Goal: Communication & Community: Answer question/provide support

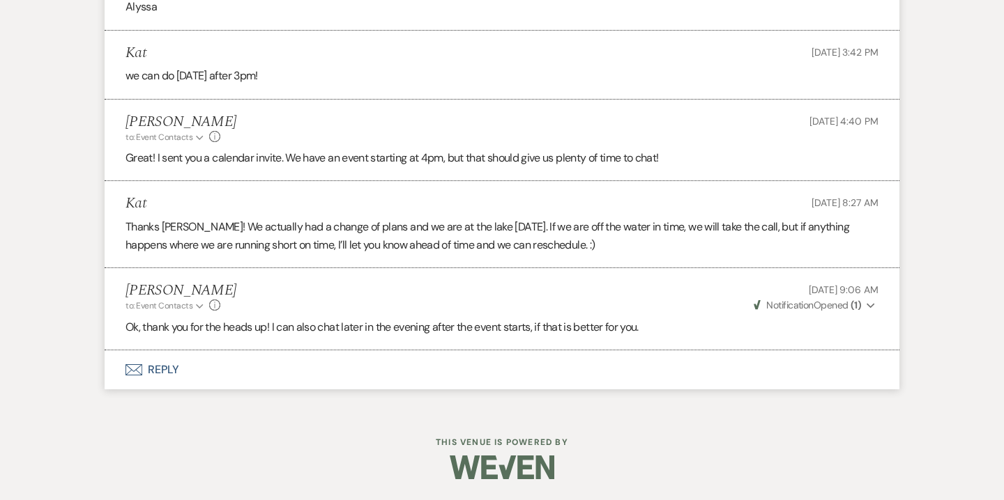
scroll to position [3132, 0]
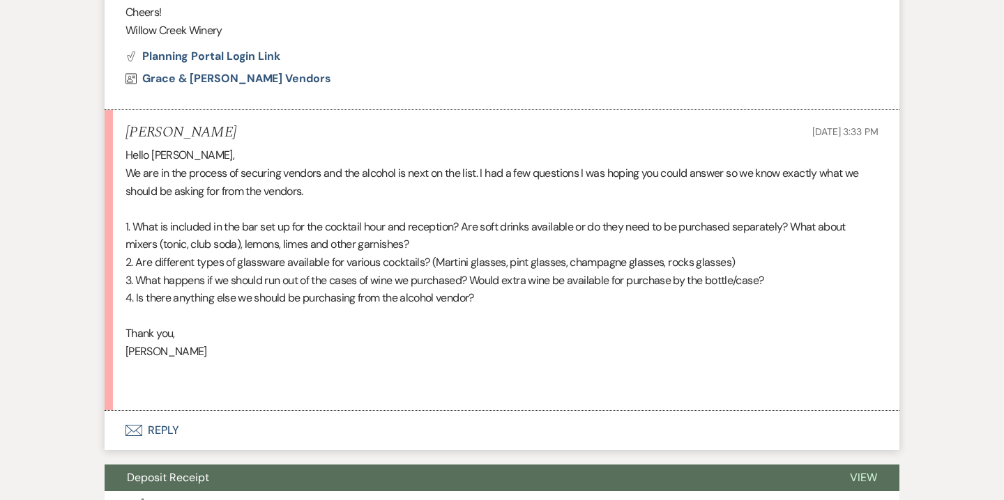
scroll to position [827, 0]
click at [162, 428] on button "Envelope Reply" at bounding box center [502, 430] width 795 height 39
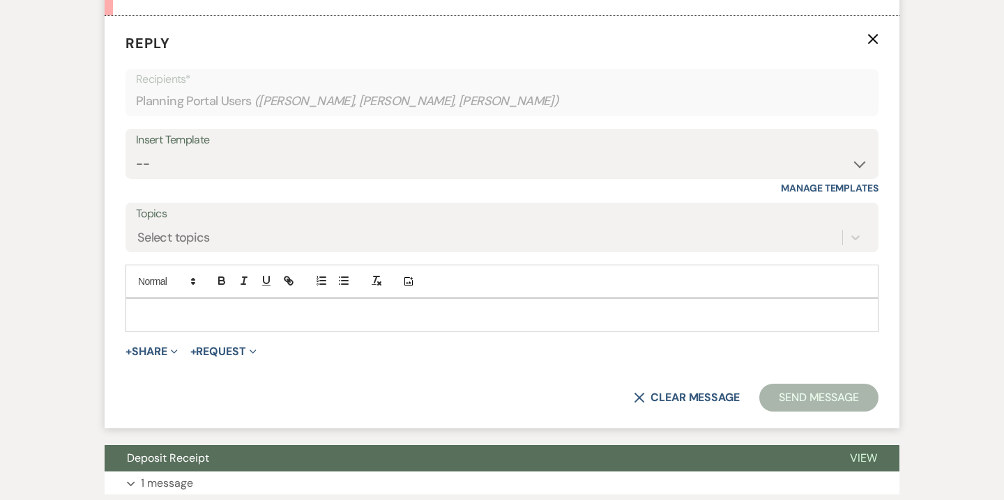
scroll to position [1270, 0]
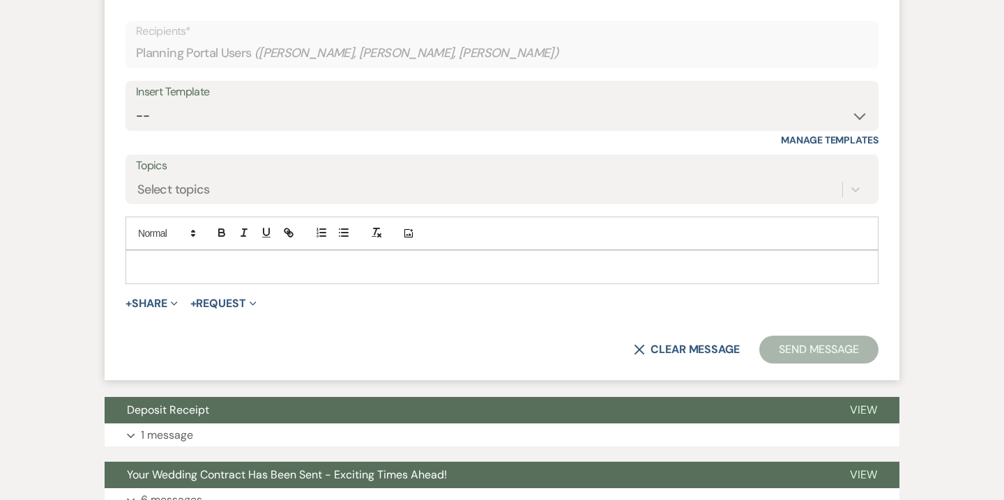
click at [474, 273] on p at bounding box center [502, 266] width 730 height 15
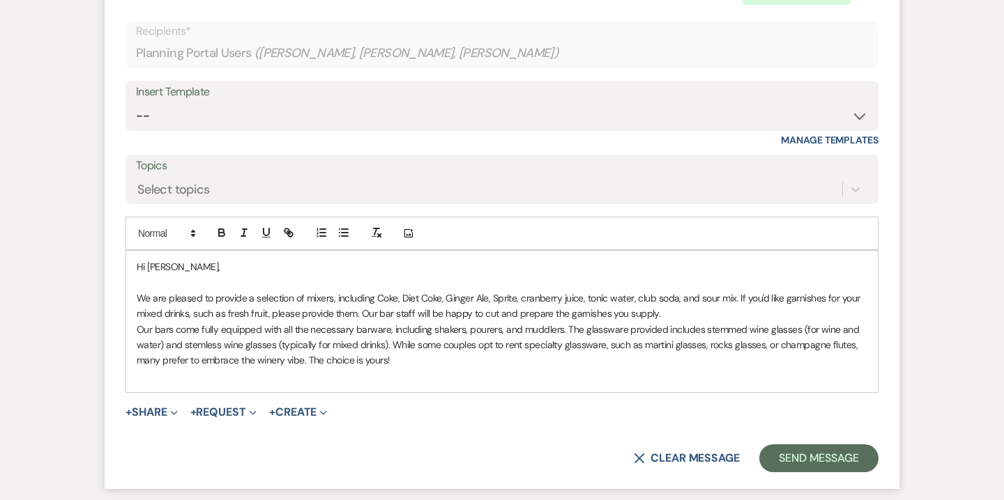
click at [137, 298] on span "We are pleased to provide a selection of mixers, including Coke, Diet Coke, Gin…" at bounding box center [500, 306] width 726 height 28
click at [343, 239] on button "button" at bounding box center [344, 232] width 20 height 17
drag, startPoint x: 270, startPoint y: 295, endPoint x: 197, endPoint y: 296, distance: 73.2
click at [197, 296] on span "Mixers: We are pleased to provide a selection of mixers, including Coke, Diet C…" at bounding box center [515, 306] width 701 height 26
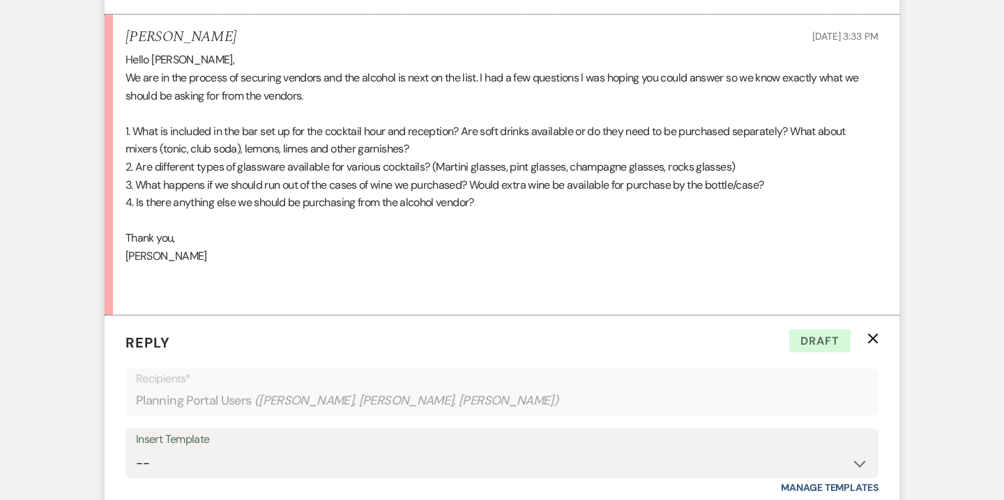
scroll to position [935, 0]
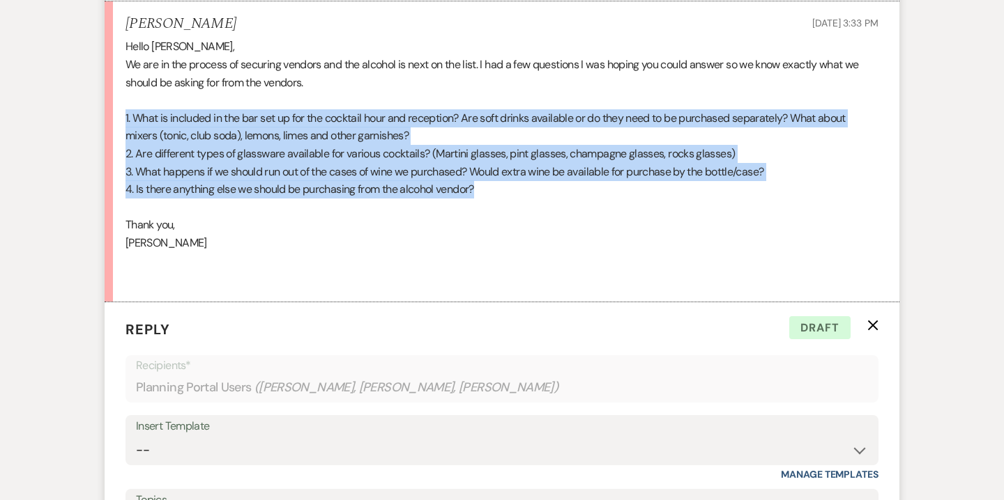
drag, startPoint x: 125, startPoint y: 116, endPoint x: 504, endPoint y: 192, distance: 386.7
click at [504, 192] on div "Hello [PERSON_NAME], We are in the process of securing vendors and the alcohol …" at bounding box center [501, 163] width 753 height 250
copy div "1. What is included in the bar set up for the cocktail hour and reception? Are …"
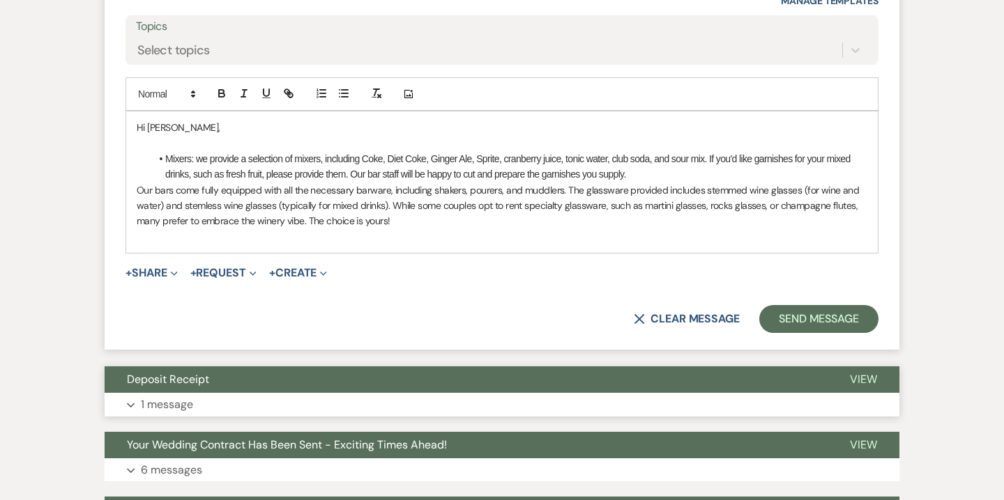
scroll to position [1354, 0]
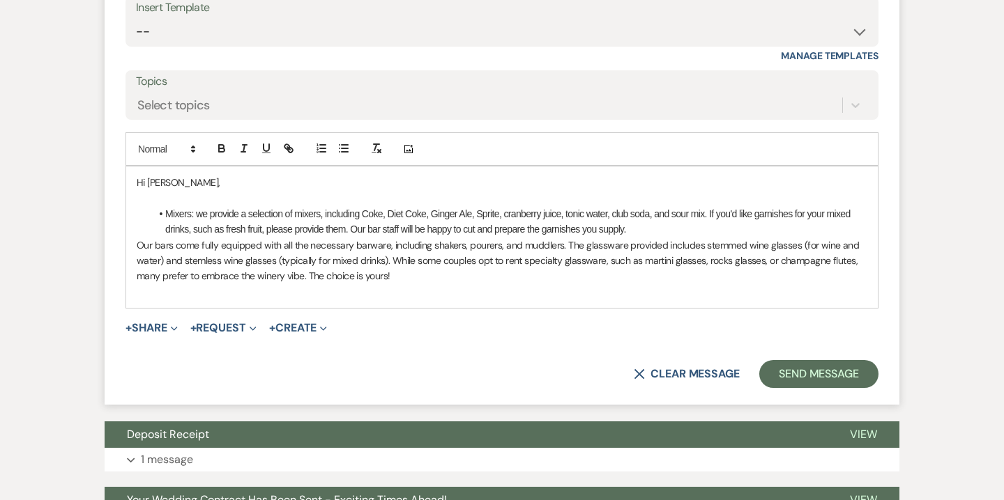
click at [188, 180] on p "Hi [PERSON_NAME]," at bounding box center [502, 182] width 730 height 15
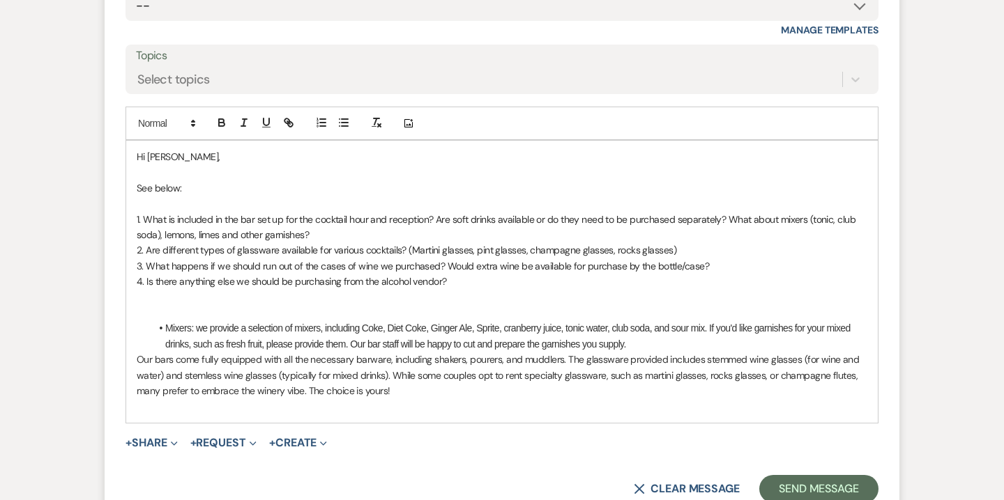
scroll to position [1381, 0]
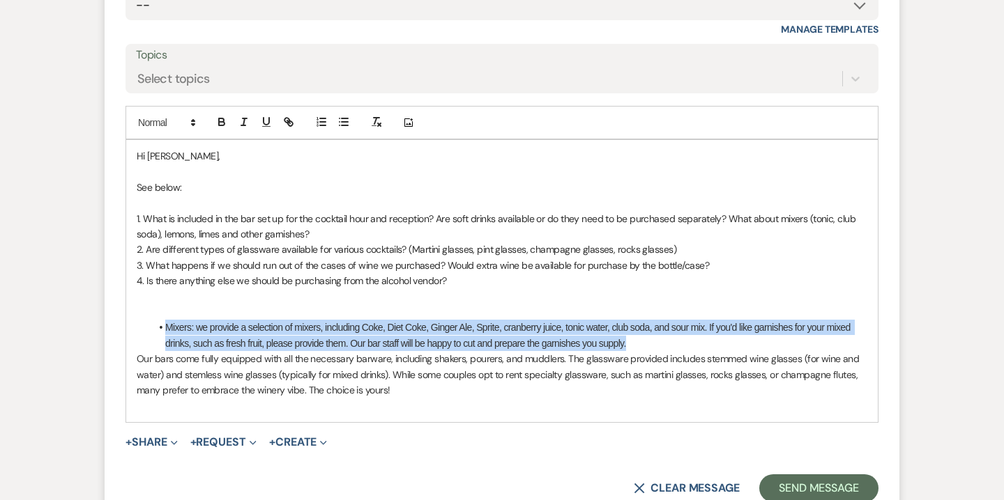
drag, startPoint x: 167, startPoint y: 330, endPoint x: 659, endPoint y: 342, distance: 492.9
click at [659, 342] on li "Mixers: we provide a selection of mixers, including Coke, Diet Coke, Ginger Ale…" at bounding box center [509, 335] width 717 height 31
copy span "Mixers: we provide a selection of mixers, including Coke, Diet Coke, Ginger Ale…"
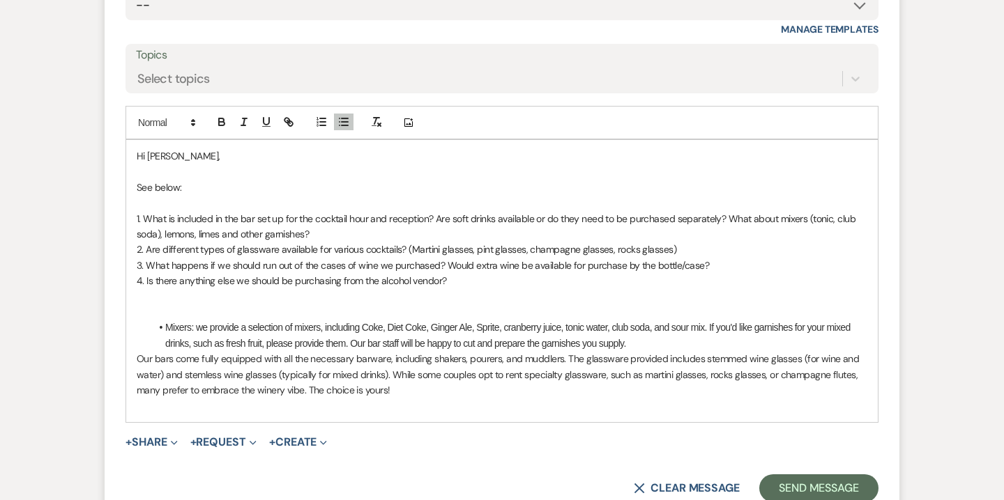
click at [392, 230] on p "1. What is included in the bar set up for the cocktail hour and reception? Are …" at bounding box center [502, 226] width 730 height 31
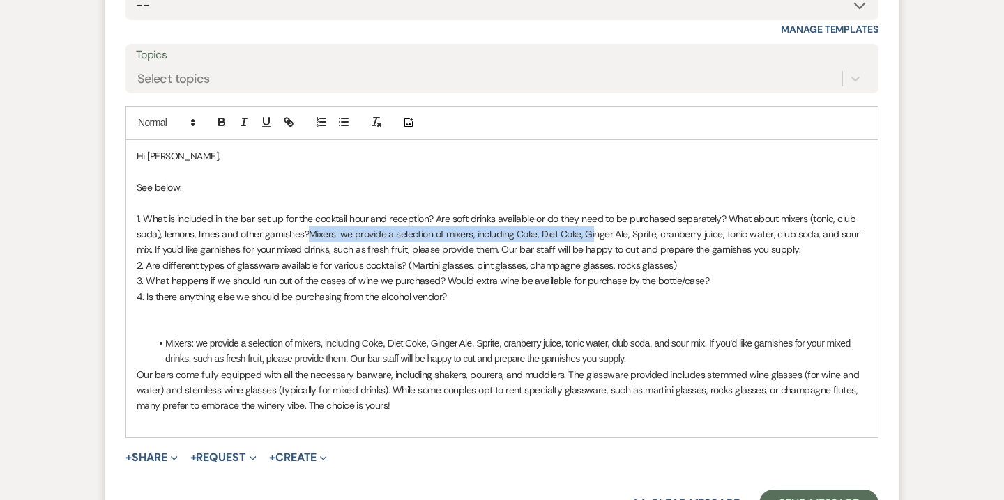
drag, startPoint x: 312, startPoint y: 231, endPoint x: 593, endPoint y: 238, distance: 281.7
click at [593, 238] on span "Mixers: we provide a selection of mixers, including Coke, Diet Coke, Ginger Ale…" at bounding box center [499, 242] width 725 height 28
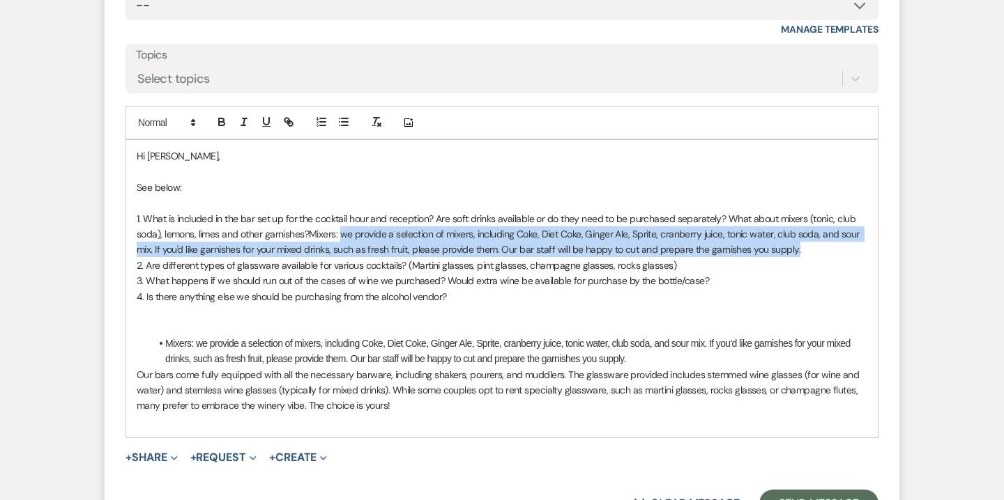
drag, startPoint x: 804, startPoint y: 253, endPoint x: 342, endPoint y: 234, distance: 462.5
click at [342, 234] on p "1. What is included in the bar set up for the cocktail hour and reception? Are …" at bounding box center [502, 234] width 730 height 47
click at [224, 123] on icon "button" at bounding box center [222, 123] width 6 height 3
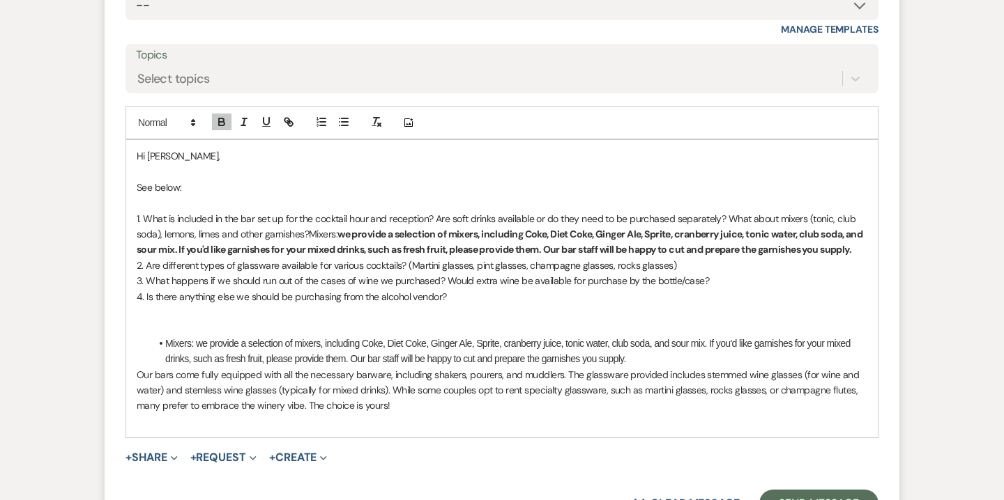
click at [348, 231] on strong "we provide a selection of mixers, including Coke, Diet Coke, Ginger Ale, Sprite…" at bounding box center [501, 242] width 728 height 28
click at [137, 267] on span "2. Are different types of glassware available for various cocktails? (Martini g…" at bounding box center [406, 265] width 539 height 13
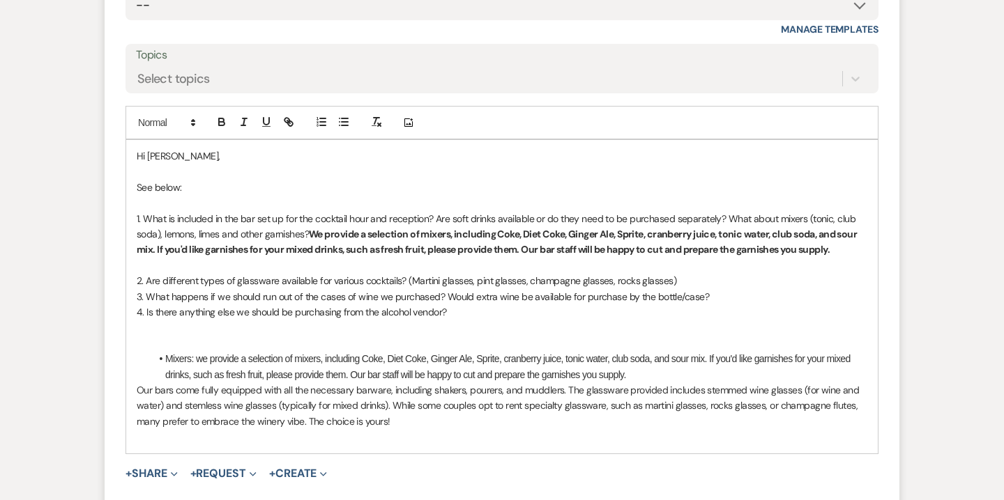
click at [135, 300] on div "Hi [PERSON_NAME], See below: 1. What is included in the bar set up for the cock…" at bounding box center [501, 296] width 751 height 313
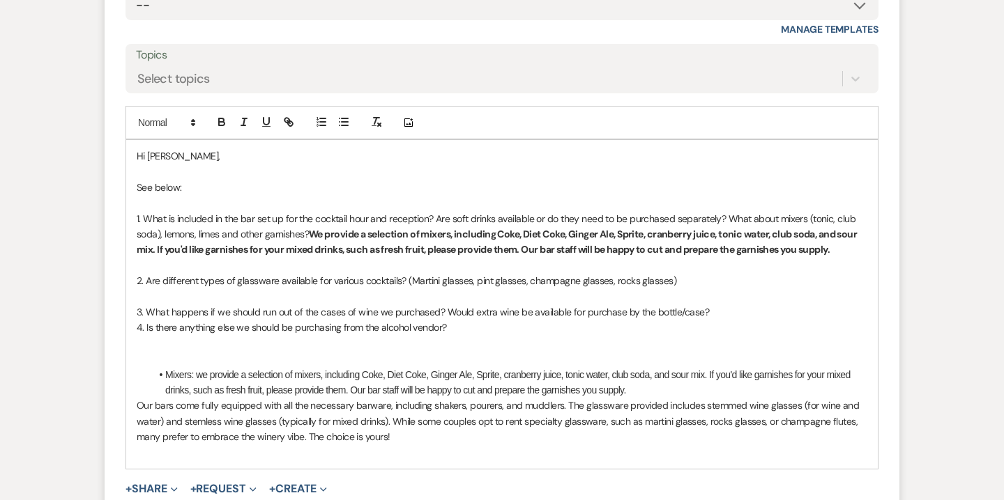
click at [137, 322] on span "4. Is there anything else we should be purchasing from the alcohol vendor?" at bounding box center [292, 327] width 310 height 13
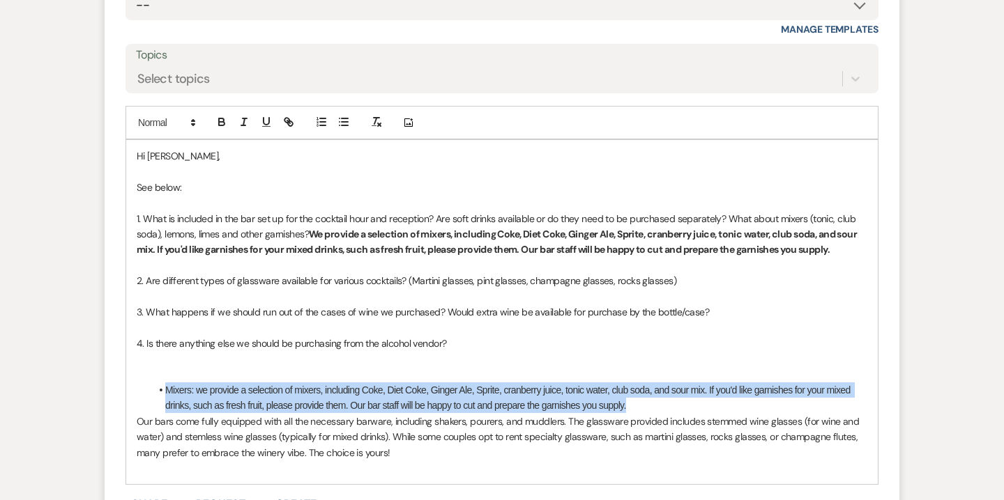
drag, startPoint x: 643, startPoint y: 412, endPoint x: 164, endPoint y: 383, distance: 479.7
click at [164, 383] on li "Mixers: we provide a selection of mixers, including Coke, Diet Coke, Ginger Ale…" at bounding box center [509, 398] width 717 height 31
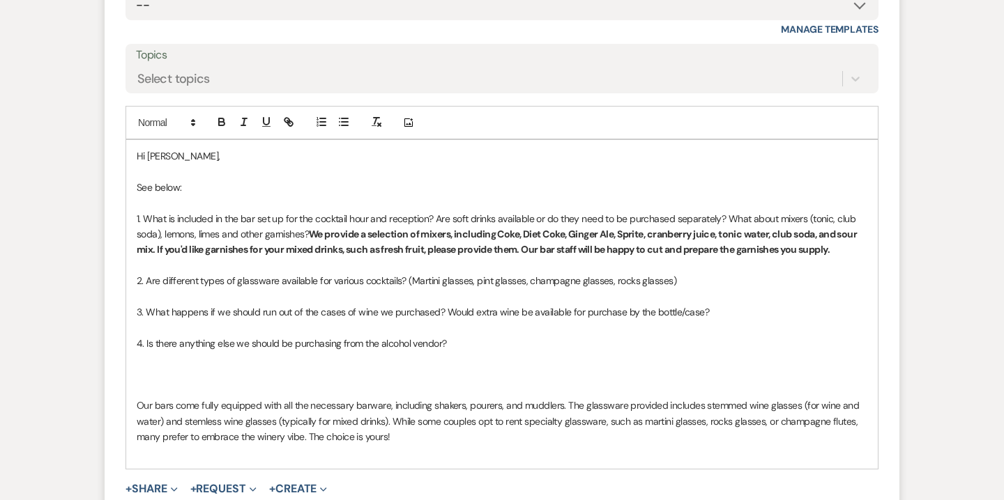
click at [155, 187] on p "See below:" at bounding box center [502, 187] width 730 height 15
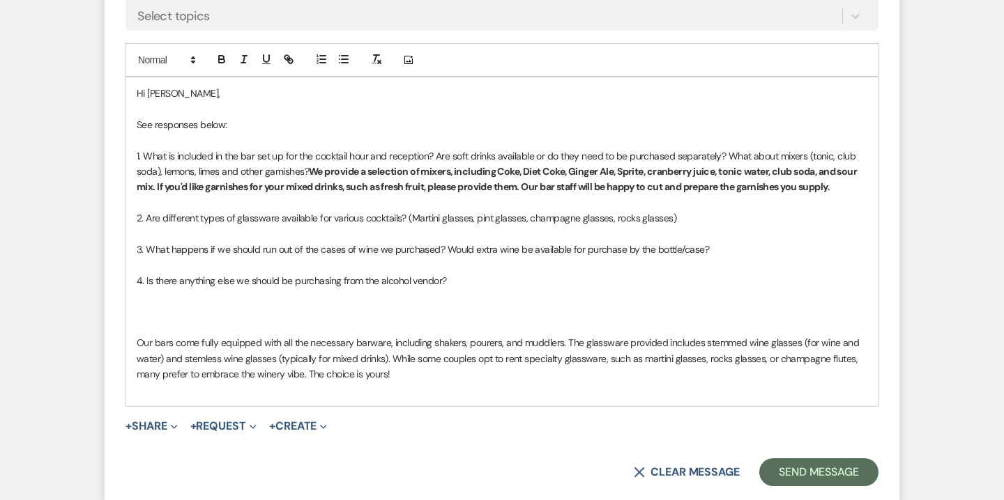
scroll to position [1446, 0]
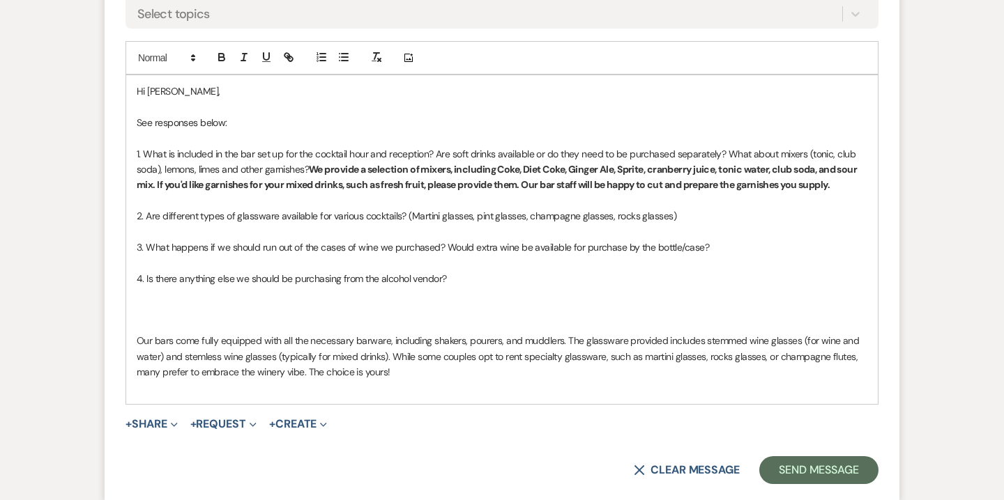
click at [681, 220] on p "2. Are different types of glassware available for various cocktails? (Martini g…" at bounding box center [502, 215] width 730 height 15
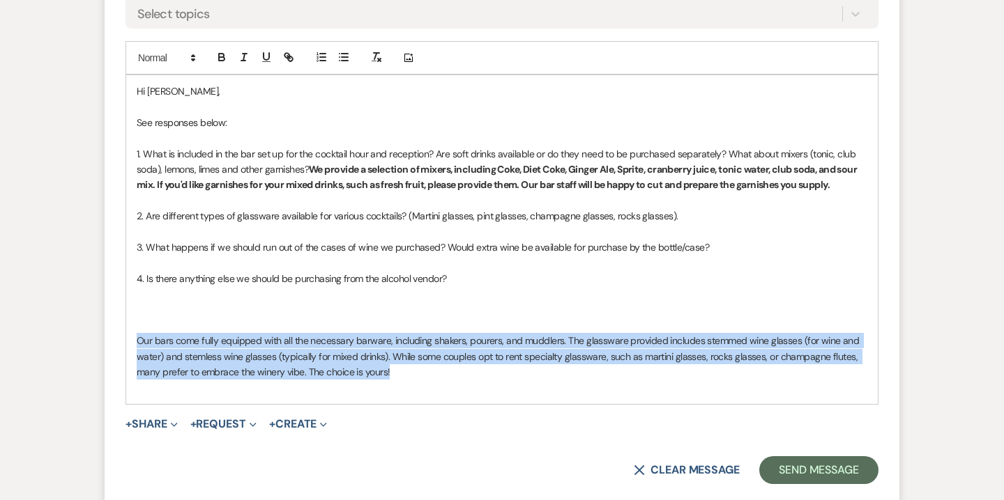
drag, startPoint x: 135, startPoint y: 337, endPoint x: 400, endPoint y: 370, distance: 267.6
click at [400, 370] on div "Hi [PERSON_NAME], See responses below: 1. What is included in the bar set up fo…" at bounding box center [501, 239] width 751 height 329
copy span "Our bars come fully equipped with all the necessary barware, including shakers,…"
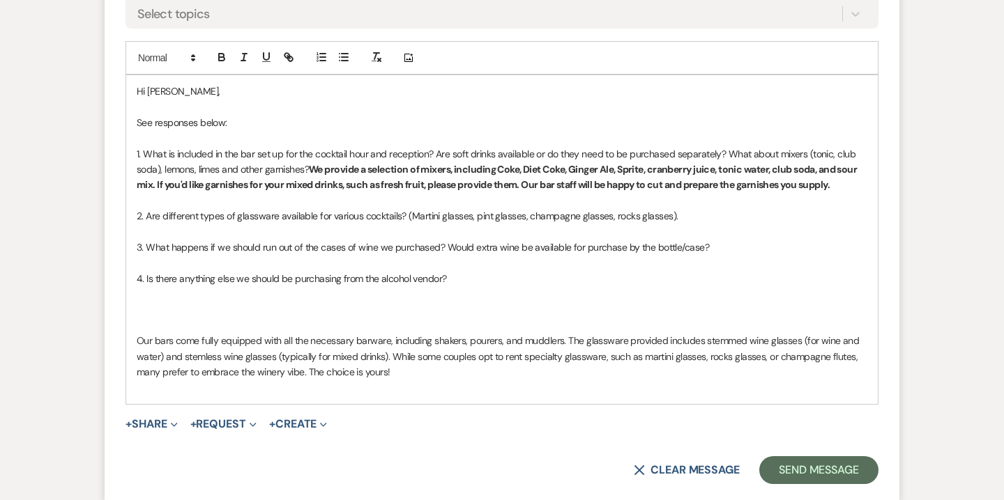
click at [723, 216] on p "2. Are different types of glassware available for various cocktails? (Martini g…" at bounding box center [502, 215] width 730 height 15
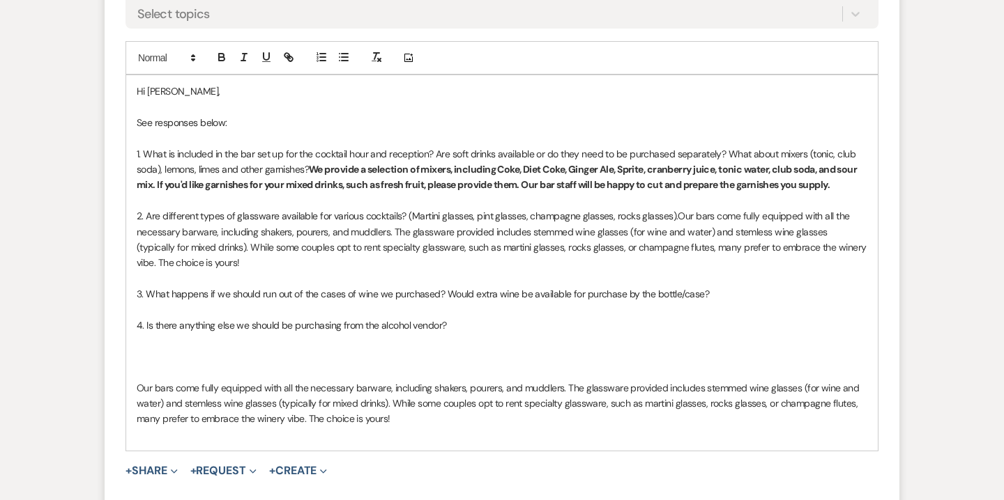
drag, startPoint x: 673, startPoint y: 213, endPoint x: 680, endPoint y: 257, distance: 44.6
click at [680, 257] on p "2. Are different types of glassware available for various cocktails? (Martini g…" at bounding box center [502, 239] width 730 height 63
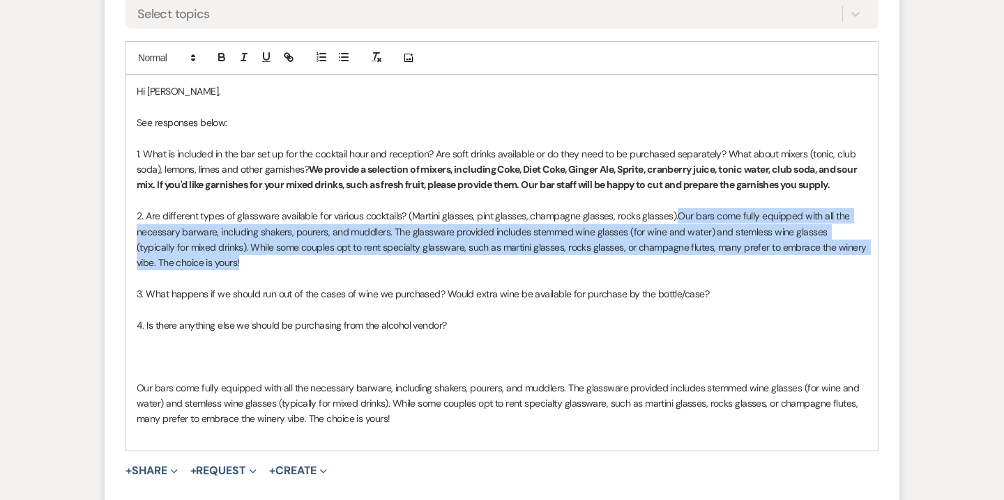
drag, startPoint x: 677, startPoint y: 216, endPoint x: 683, endPoint y: 257, distance: 41.6
click at [683, 257] on p "2. Are different types of glassware available for various cocktails? (Martini g…" at bounding box center [502, 239] width 730 height 63
click at [223, 54] on icon "button" at bounding box center [221, 55] width 5 height 3
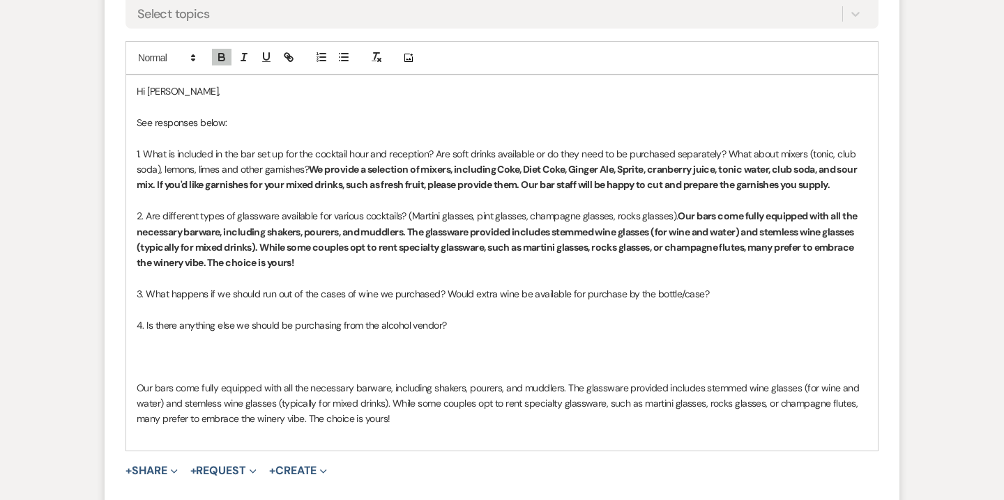
click at [204, 260] on strong "Our bars come fully equipped with all the necessary barware, including shakers,…" at bounding box center [498, 239] width 722 height 59
drag, startPoint x: 204, startPoint y: 260, endPoint x: 291, endPoint y: 261, distance: 86.4
click at [291, 261] on strong "Our bars come fully equipped with all the necessary barware, including shakers,…" at bounding box center [498, 239] width 722 height 59
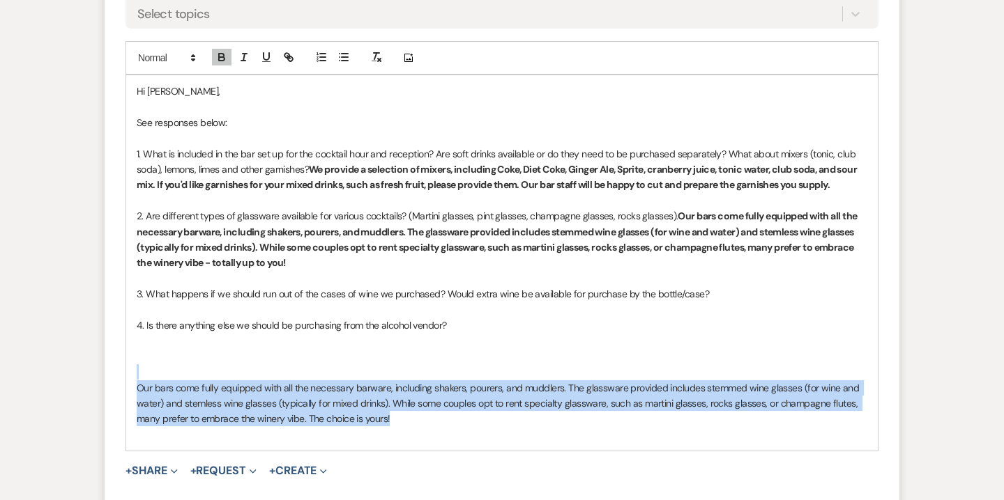
drag, startPoint x: 394, startPoint y: 419, endPoint x: 110, endPoint y: 378, distance: 287.3
click at [110, 378] on form "Reply X Draft saved! Recipients* Planning Portal Users ( [PERSON_NAME], [PERSON…" at bounding box center [502, 170] width 795 height 756
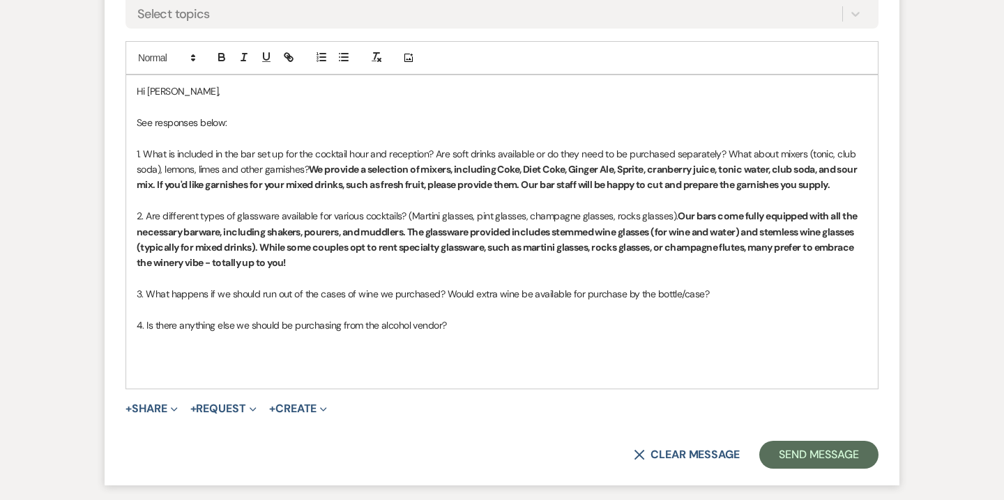
click at [718, 292] on p "3. What happens if we should run out of the cases of wine we purchased? Would e…" at bounding box center [502, 293] width 730 height 15
click at [223, 58] on icon "button" at bounding box center [222, 58] width 6 height 3
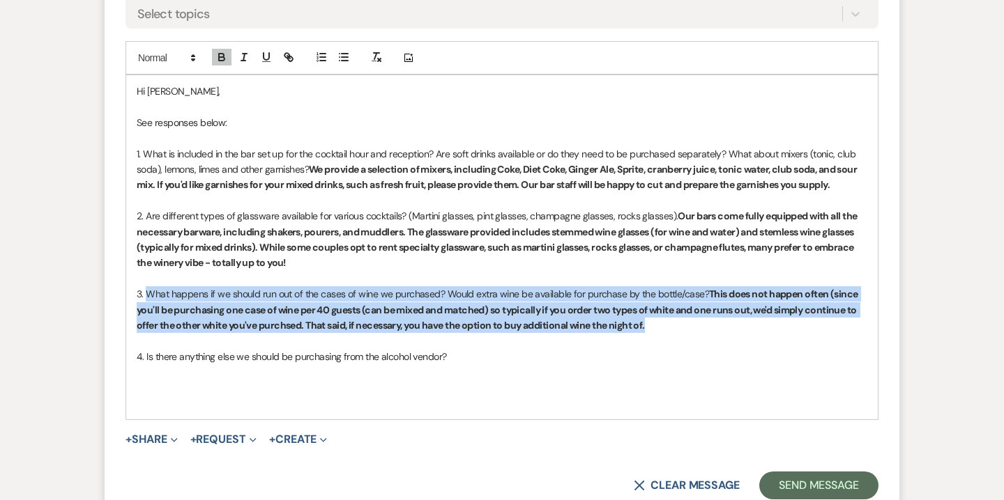
drag, startPoint x: 145, startPoint y: 293, endPoint x: 696, endPoint y: 323, distance: 551.4
click at [696, 323] on p "3. What happens if we should run out of the cases of wine we purchased? Would e…" at bounding box center [502, 309] width 730 height 47
copy p "What happens if we should run out of the cases of wine we purchased? Would extr…"
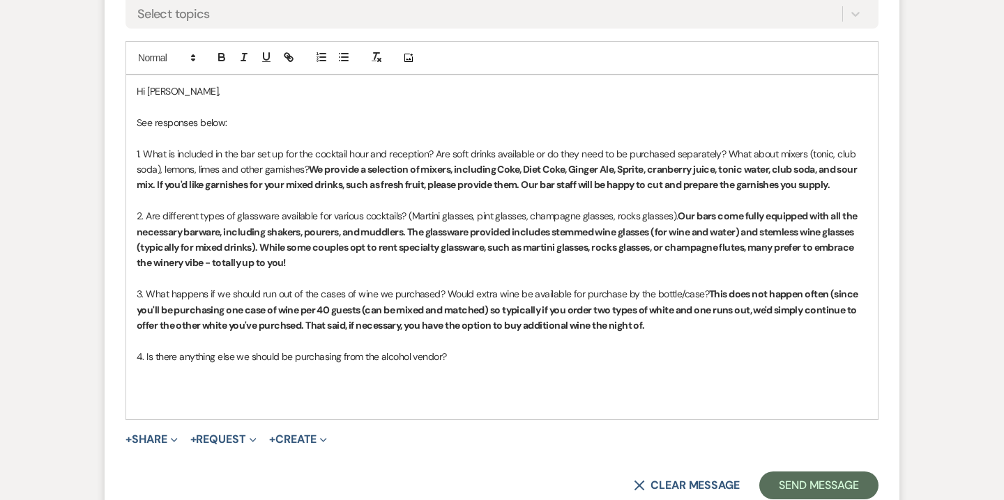
click at [615, 337] on p at bounding box center [502, 340] width 730 height 15
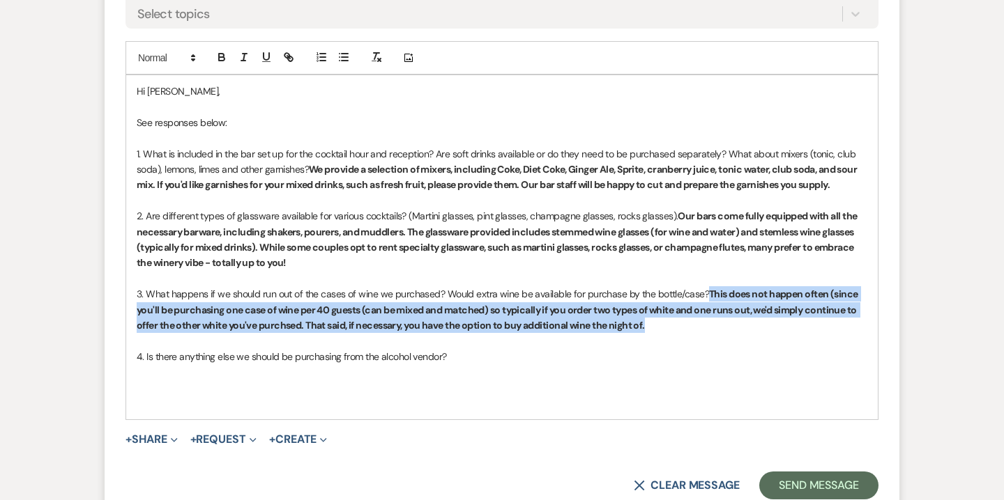
drag, startPoint x: 706, startPoint y: 296, endPoint x: 718, endPoint y: 324, distance: 30.3
click at [718, 324] on p "3. What happens if we should run out of the cases of wine we purchased? Would e…" at bounding box center [502, 309] width 730 height 47
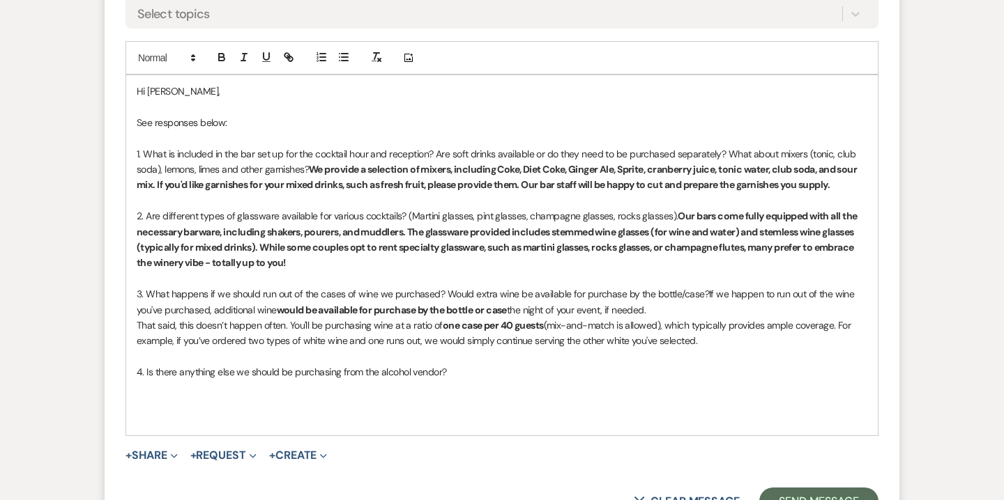
drag, startPoint x: 705, startPoint y: 292, endPoint x: 722, endPoint y: 341, distance: 51.8
click at [722, 341] on div "Hi [PERSON_NAME], See responses below: 1. What is included in the bar set up fo…" at bounding box center [501, 255] width 751 height 360
click at [220, 57] on icon "button" at bounding box center [222, 58] width 6 height 3
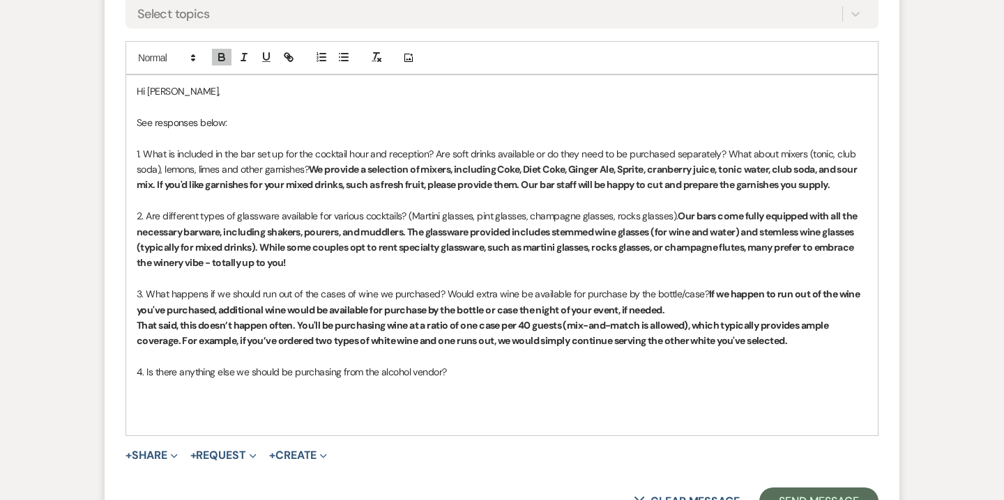
click at [135, 324] on div "Hi [PERSON_NAME], See responses below: 1. What is included in the bar set up fo…" at bounding box center [501, 255] width 751 height 360
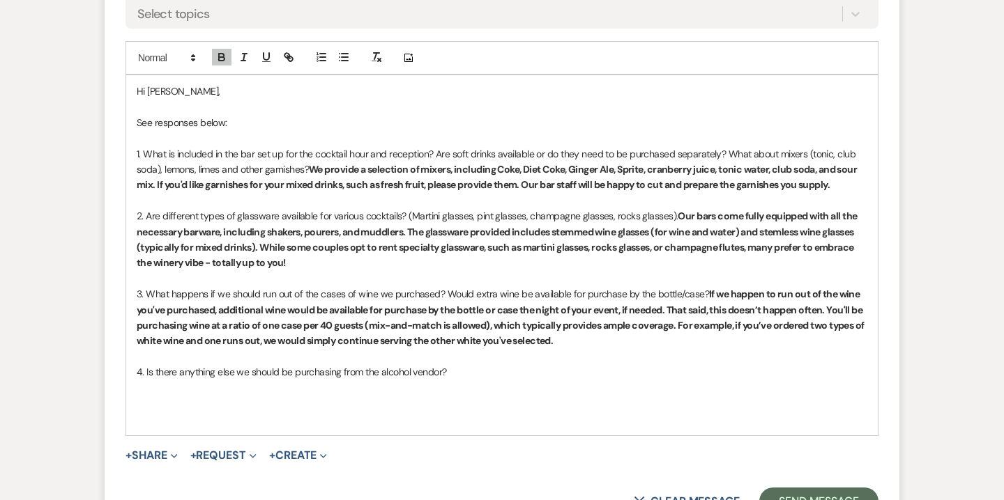
click at [475, 371] on p "4. Is there anything else we should be purchasing from the alcohol vendor?" at bounding box center [502, 372] width 730 height 15
drag, startPoint x: 429, startPoint y: 307, endPoint x: 519, endPoint y: 310, distance: 90.0
click at [519, 310] on strong "If we happen to run out of the wine you've purchased, additional wine would be …" at bounding box center [501, 317] width 729 height 59
drag, startPoint x: 595, startPoint y: 322, endPoint x: 647, endPoint y: 323, distance: 51.6
click at [647, 323] on strong "If we happen to run out of the wine you've purchased, additional wine would be …" at bounding box center [501, 317] width 728 height 59
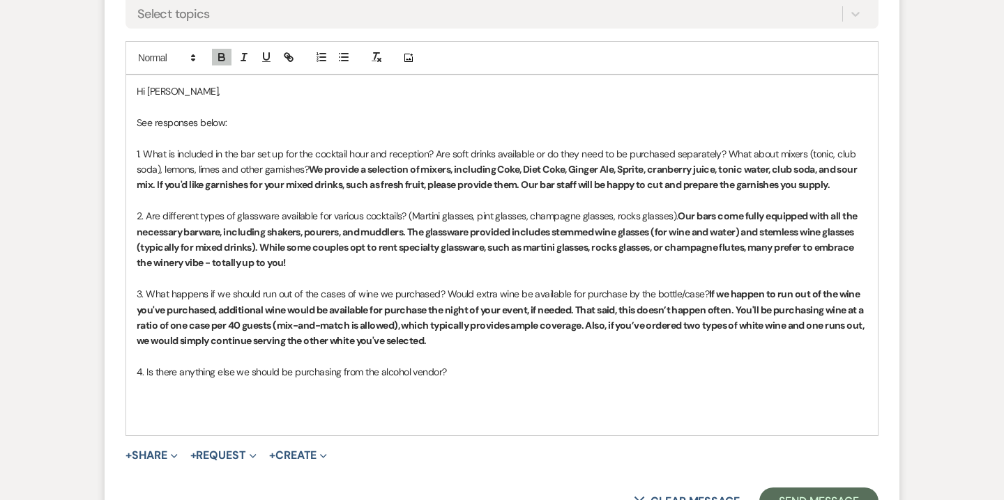
click at [492, 371] on p "4. Is there anything else we should be purchasing from the alcohol vendor?" at bounding box center [502, 372] width 730 height 15
drag, startPoint x: 625, startPoint y: 311, endPoint x: 588, endPoint y: 308, distance: 37.0
click at [588, 308] on strong "If we happen to run out of the wine you've purchased, additional wine would be …" at bounding box center [501, 317] width 729 height 59
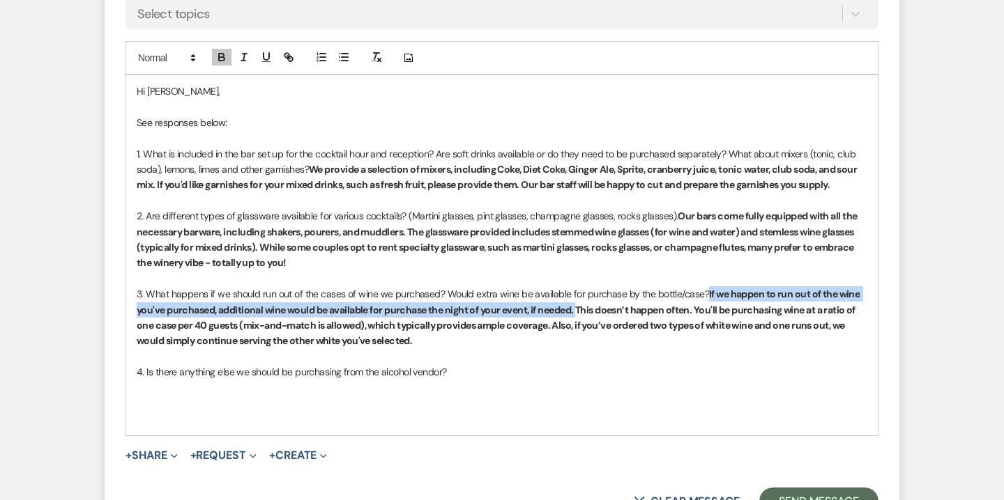
drag, startPoint x: 704, startPoint y: 291, endPoint x: 579, endPoint y: 305, distance: 126.2
click at [579, 305] on p "3. What happens if we should run out of the cases of wine we purchased? Would e…" at bounding box center [502, 317] width 730 height 63
copy strong "If we happen to run out of the wine you've purchased, additional wine would be …"
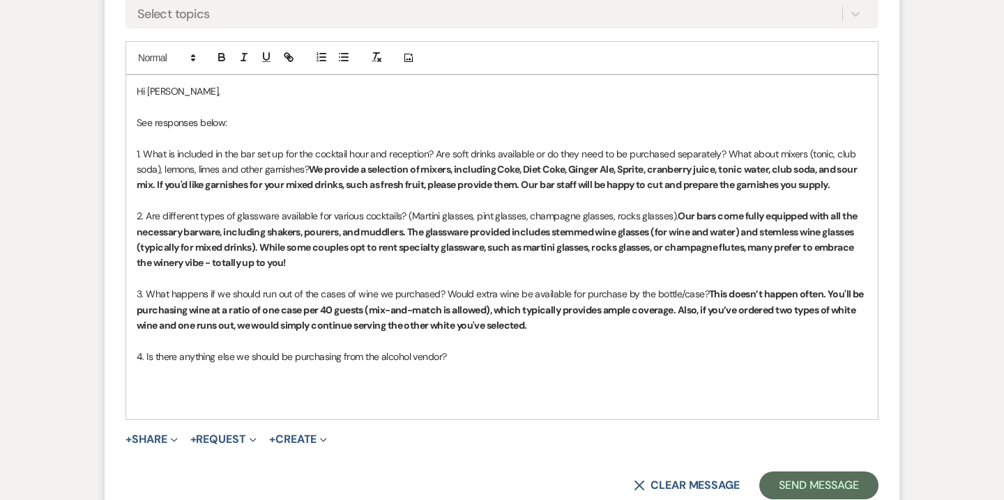
click at [574, 324] on p "3. What happens if we should run out of the cases of wine we purchased? Would e…" at bounding box center [502, 309] width 730 height 47
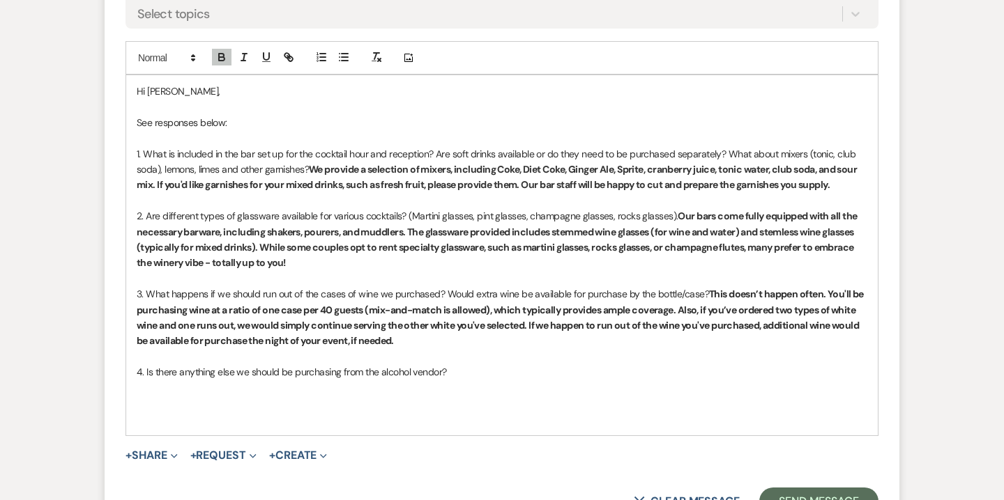
click at [528, 323] on strong "This doesn’t happen often. You'll be purchasing wine at a ratio of one case per…" at bounding box center [501, 317] width 728 height 59
click at [534, 327] on strong "This doesn’t happen often. You'll be purchasing wine at a ratio of one case per…" at bounding box center [501, 317] width 728 height 59
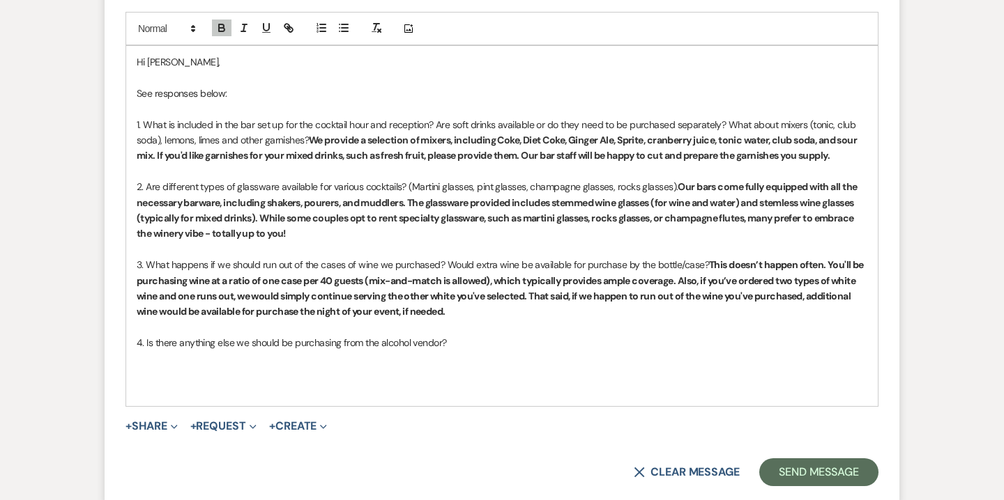
scroll to position [1478, 0]
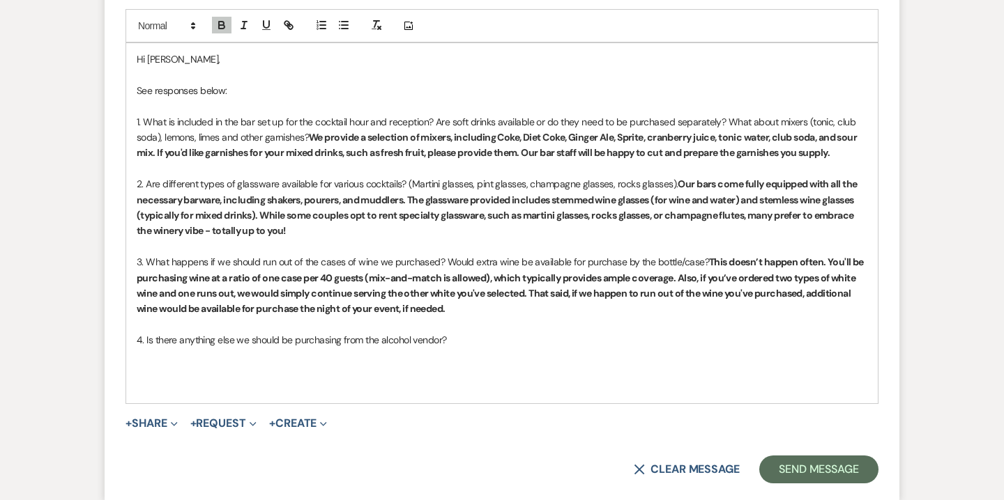
click at [521, 342] on p "4. Is there anything else we should be purchasing from the alcohol vendor?" at bounding box center [502, 339] width 730 height 15
click at [224, 29] on icon "button" at bounding box center [221, 25] width 13 height 13
click at [469, 338] on strong "They will provide sample breakdowns of every" at bounding box center [546, 340] width 199 height 13
click at [534, 342] on strong "The liquor store will provide sample breakdowns of every" at bounding box center [570, 340] width 247 height 13
click at [756, 337] on p "4. Is there anything else we should be purchasing from the alcohol vendor? The …" at bounding box center [502, 339] width 730 height 15
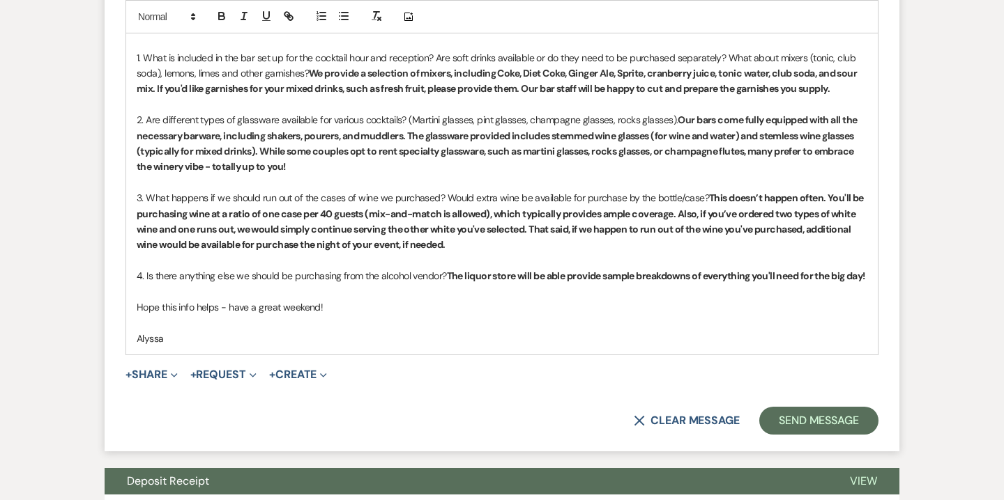
scroll to position [1601, 0]
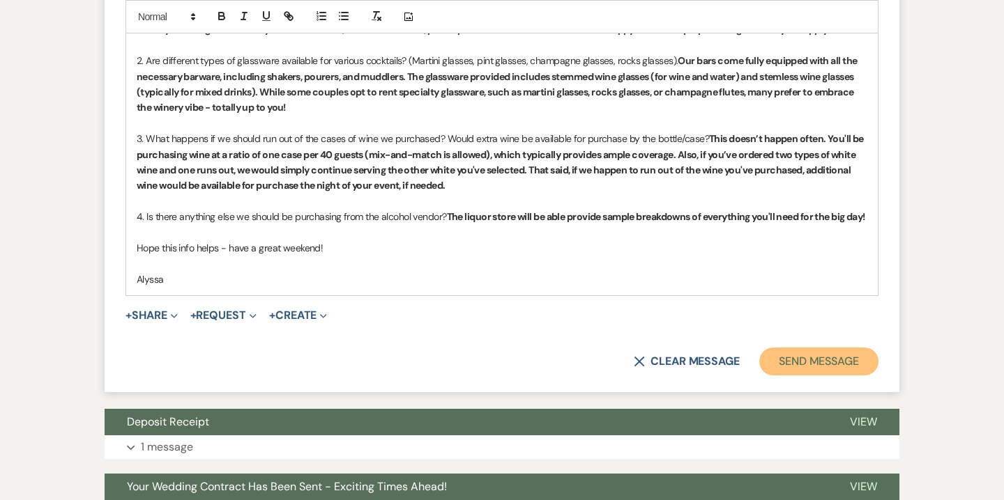
click at [816, 368] on button "Send Message" at bounding box center [818, 362] width 119 height 28
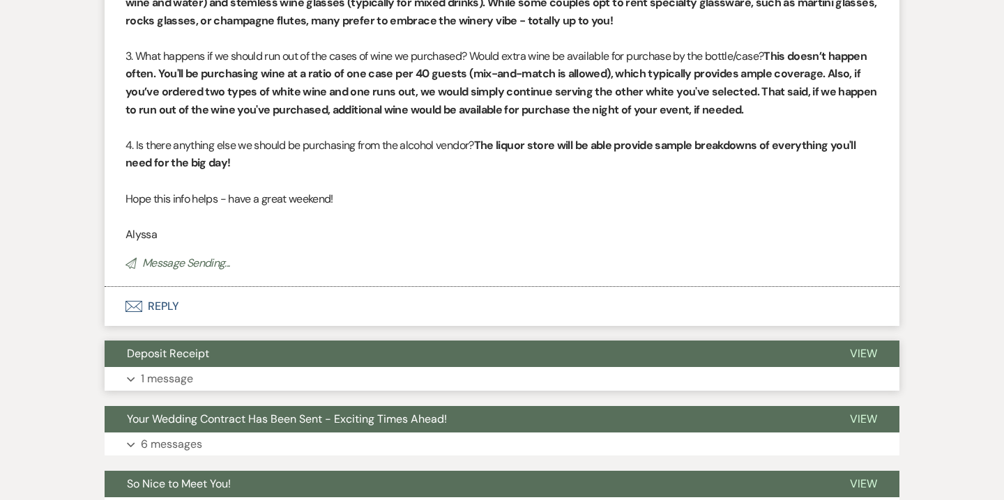
scroll to position [1437, 0]
